Goal: Submit feedback/report problem

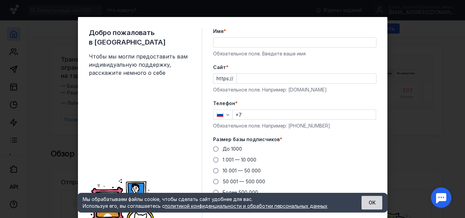
click at [369, 205] on button "ОК" at bounding box center [372, 203] width 21 height 14
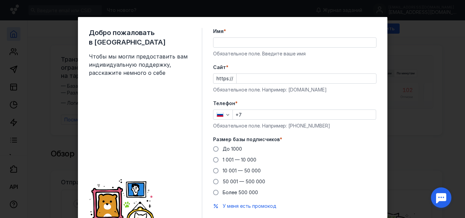
click at [446, 201] on div at bounding box center [441, 197] width 21 height 21
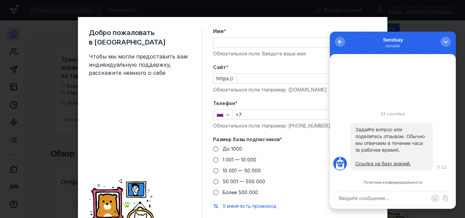
click at [383, 202] on textarea at bounding box center [393, 199] width 119 height 14
type textarea "change language to english"
click at [447, 196] on span "submit" at bounding box center [445, 198] width 7 height 7
click at [447, 196] on div at bounding box center [445, 198] width 10 height 10
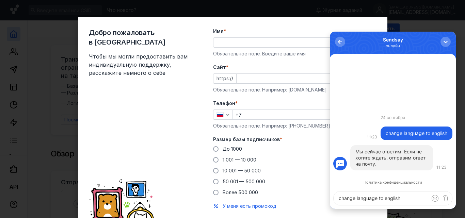
click at [368, 183] on link "Политика конфиденциальности" at bounding box center [393, 183] width 59 height 4
click at [339, 43] on div "button" at bounding box center [340, 41] width 7 height 7
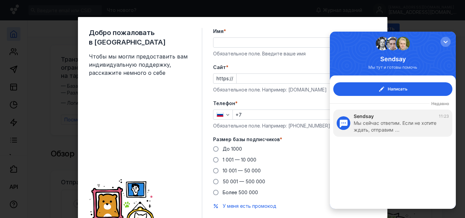
click at [296, 34] on label "Имя *" at bounding box center [294, 31] width 163 height 7
click at [296, 38] on input "Имя *" at bounding box center [295, 43] width 163 height 10
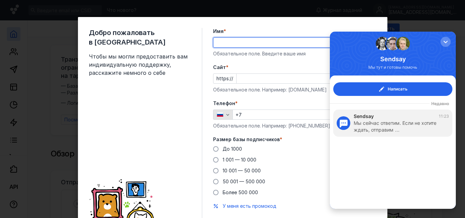
click at [227, 114] on div "Телефон * +7 Обязательное поле. Например: [PHONE_NUMBER]" at bounding box center [294, 114] width 163 height 29
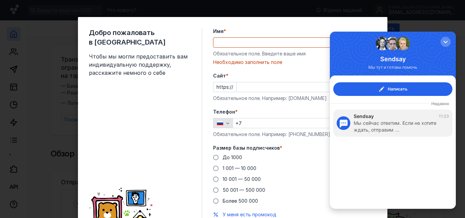
click at [225, 124] on icon "button" at bounding box center [227, 123] width 5 height 5
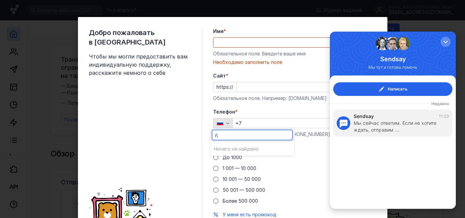
type input "i"
type input "91"
click at [446, 41] on div "button" at bounding box center [445, 41] width 7 height 7
